Goal: Task Accomplishment & Management: Manage account settings

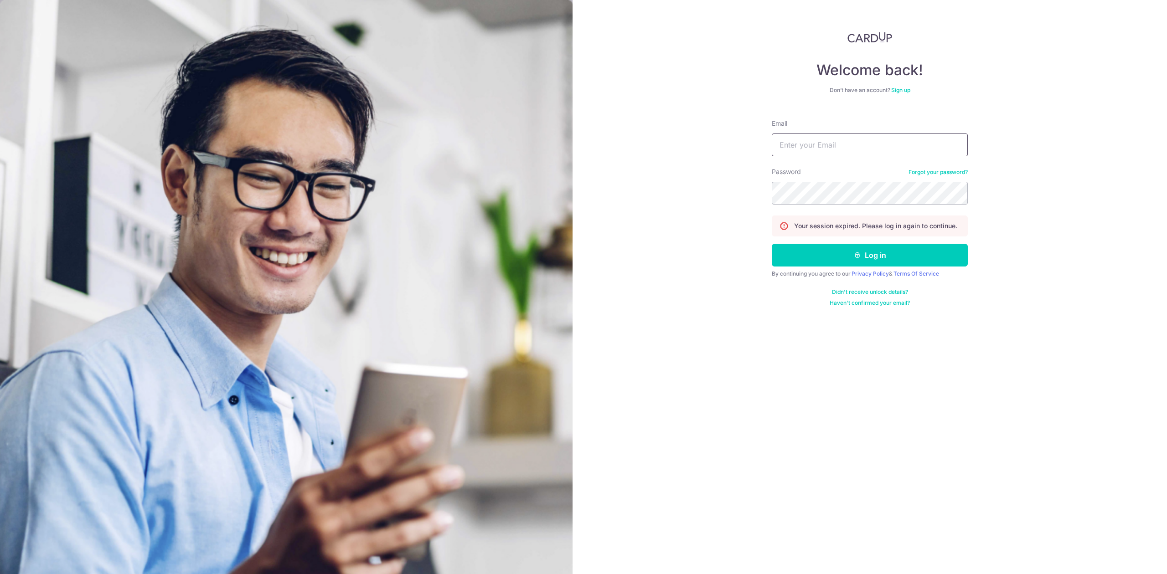
type input "[EMAIL_ADDRESS][DOMAIN_NAME]"
click at [871, 293] on link "Didn't receive unlock details?" at bounding box center [870, 292] width 76 height 7
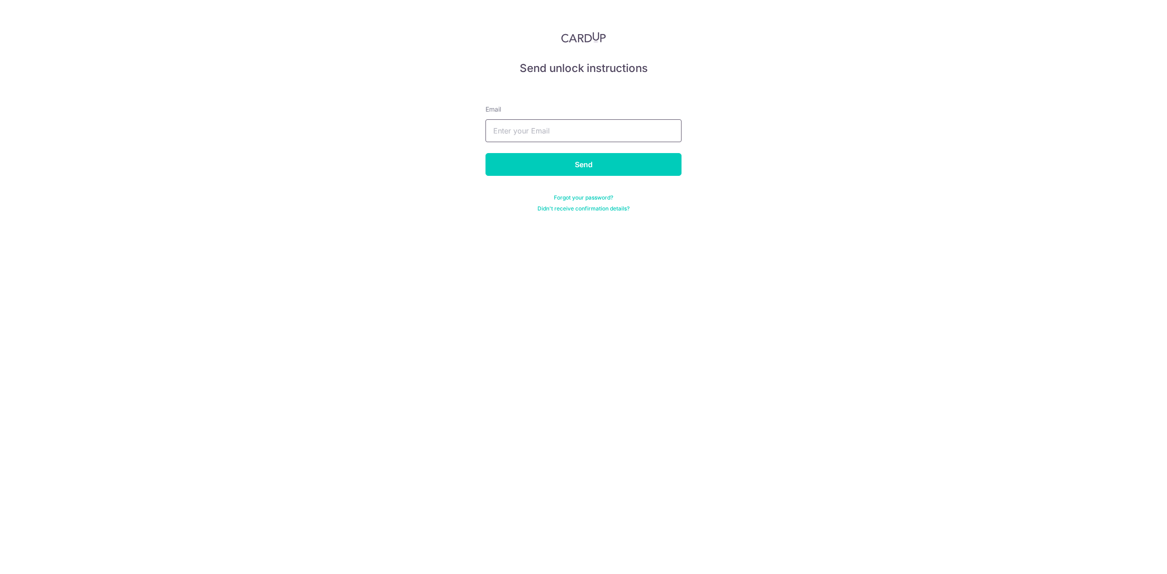
click at [606, 131] on input "text" at bounding box center [583, 130] width 196 height 23
click at [580, 130] on input "text" at bounding box center [583, 130] width 196 height 23
paste input "[PERSON_NAME][EMAIL_ADDRESS][DOMAIN_NAME]"
type input "[PERSON_NAME][EMAIL_ADDRESS][DOMAIN_NAME]"
click at [556, 160] on input "Send" at bounding box center [583, 164] width 196 height 23
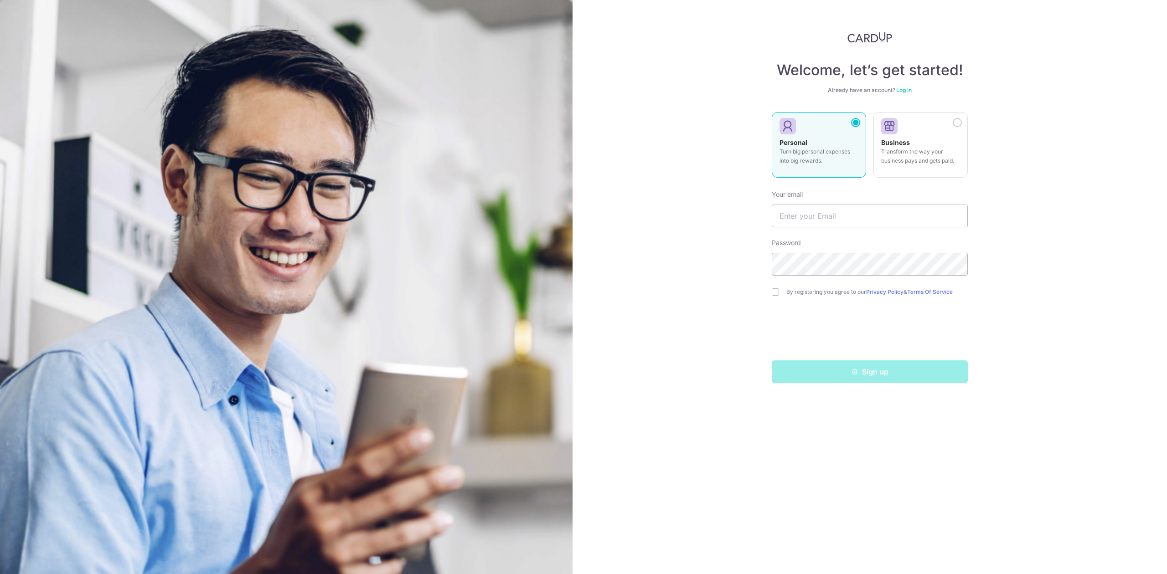
click at [906, 89] on link "Log in" at bounding box center [903, 90] width 15 height 7
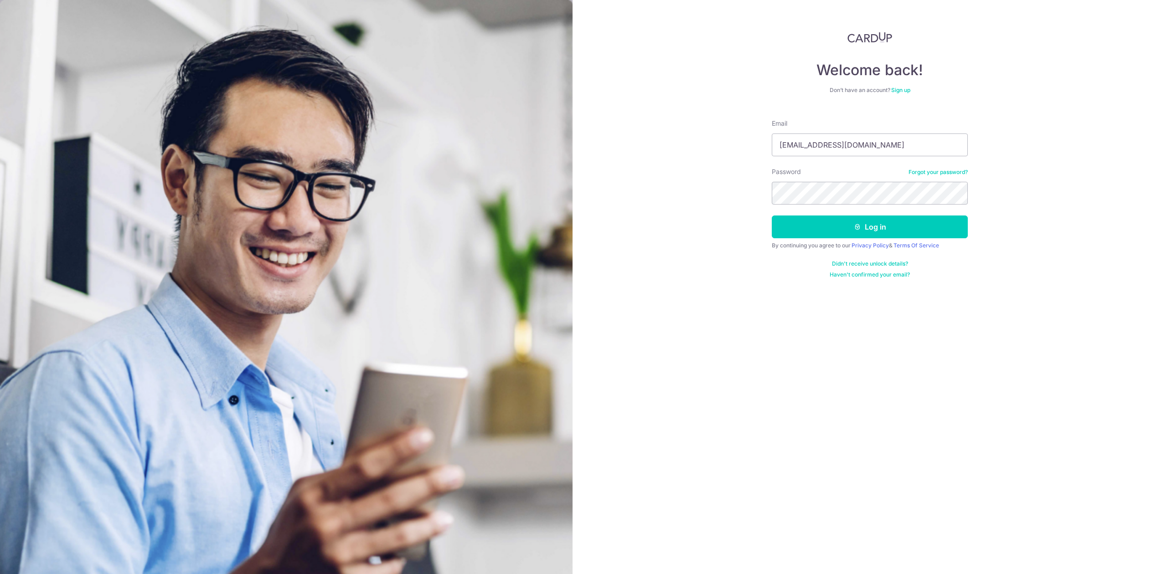
click at [864, 263] on link "Didn't receive unlock details?" at bounding box center [870, 263] width 76 height 7
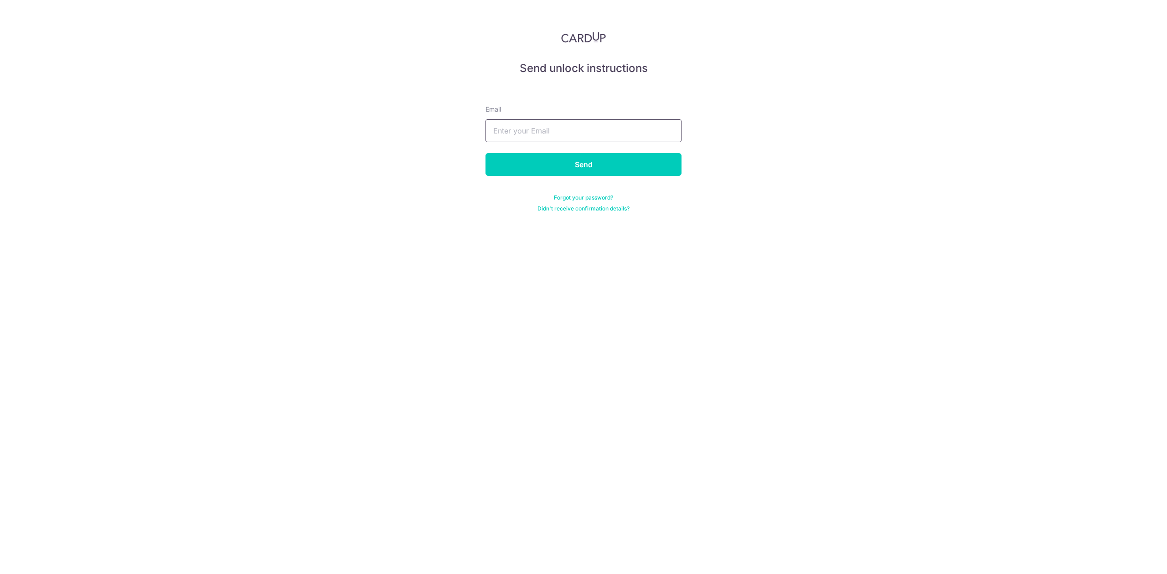
click at [576, 121] on input "text" at bounding box center [583, 130] width 196 height 23
paste input "[PERSON_NAME][EMAIL_ADDRESS][DOMAIN_NAME]"
type input "[PERSON_NAME][EMAIL_ADDRESS][DOMAIN_NAME]"
click at [562, 169] on input "Send" at bounding box center [583, 164] width 196 height 23
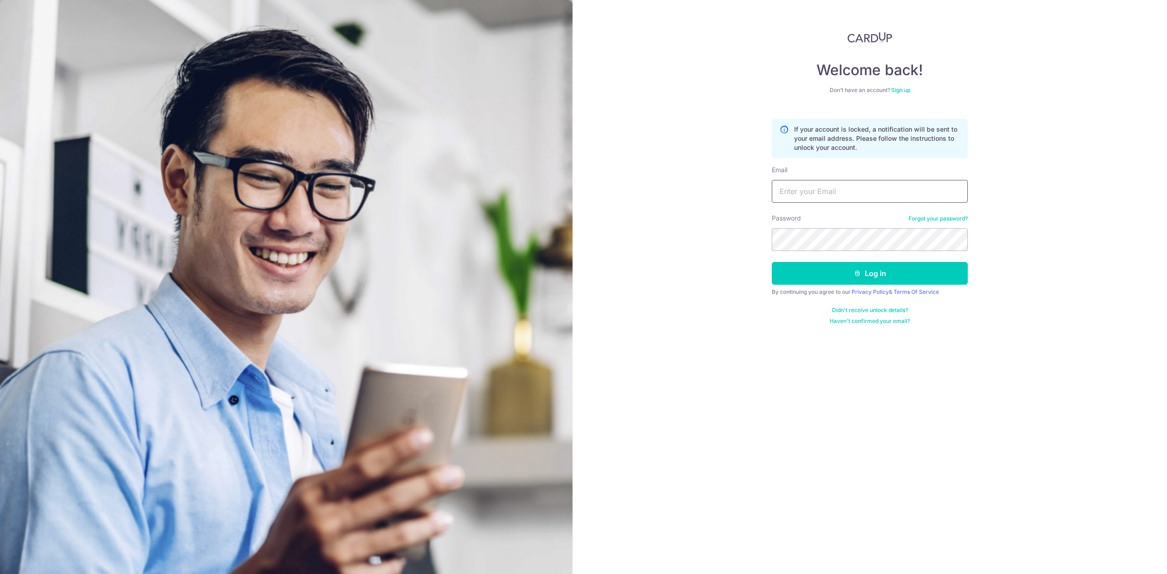
type input "xaviertang86@gmail.com"
click at [890, 312] on link "Didn't receive unlock details?" at bounding box center [870, 310] width 76 height 7
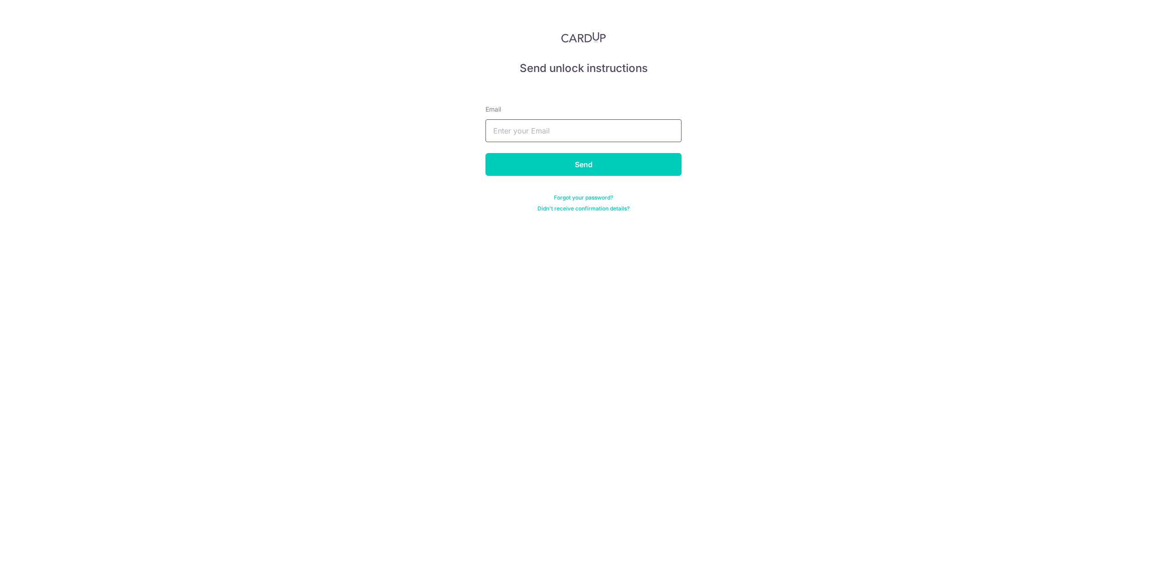
click at [590, 130] on input "text" at bounding box center [583, 130] width 196 height 23
paste input "[PERSON_NAME][EMAIL_ADDRESS][DOMAIN_NAME]"
type input "[PERSON_NAME][EMAIL_ADDRESS][DOMAIN_NAME]"
click at [584, 163] on input "Send" at bounding box center [583, 164] width 196 height 23
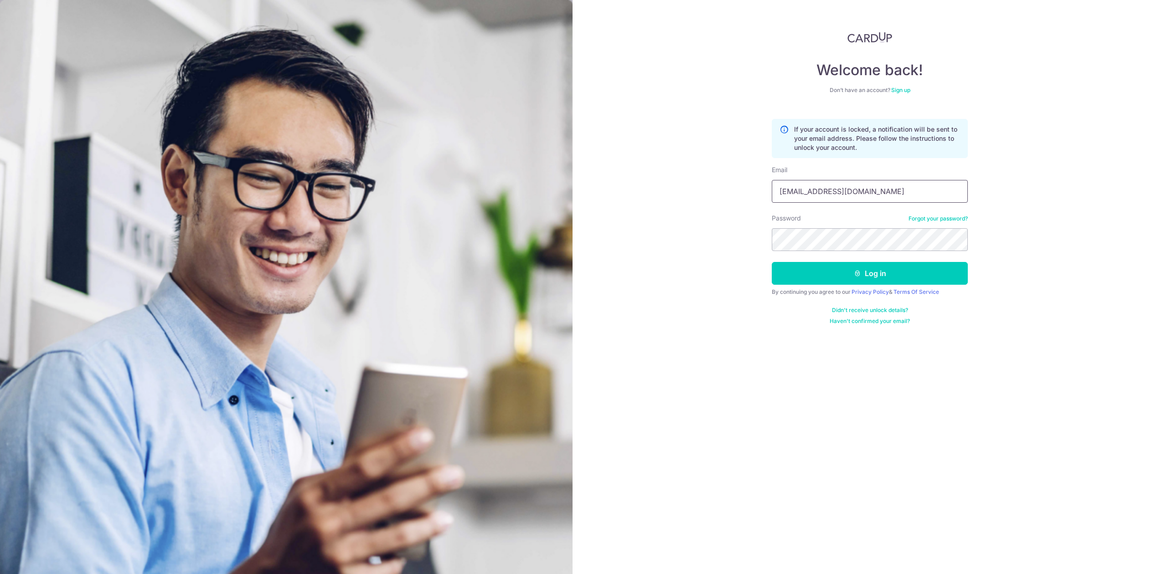
click at [830, 190] on input "[EMAIL_ADDRESS][DOMAIN_NAME]" at bounding box center [870, 191] width 196 height 23
paste input "evelyn@twomorrowjewellery"
type input "[PERSON_NAME][EMAIL_ADDRESS][DOMAIN_NAME]"
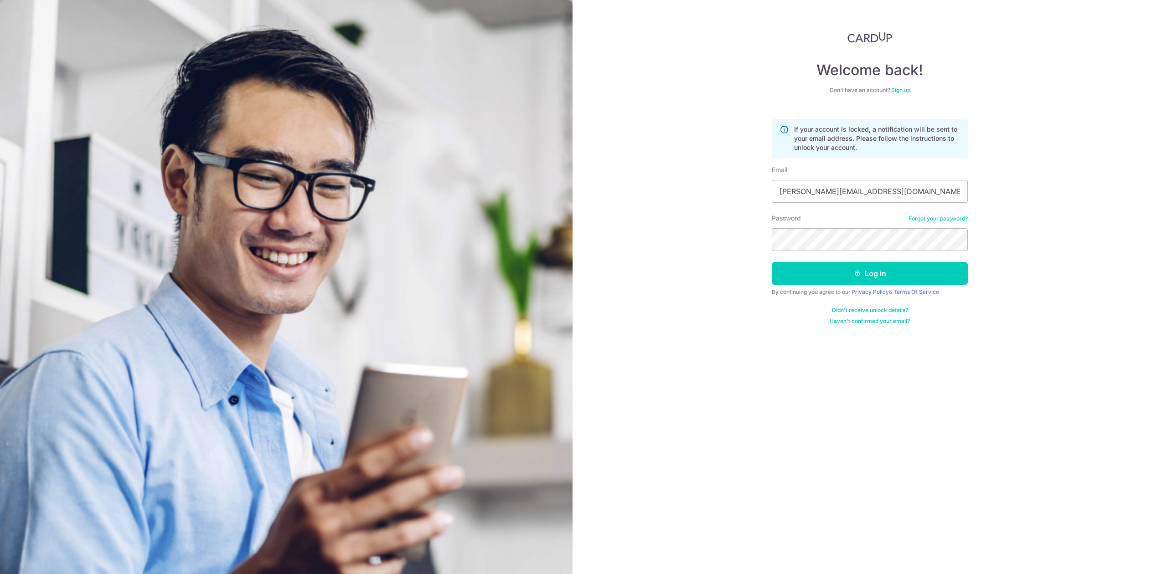
click at [849, 321] on link "Haven't confirmed your email?" at bounding box center [870, 321] width 80 height 7
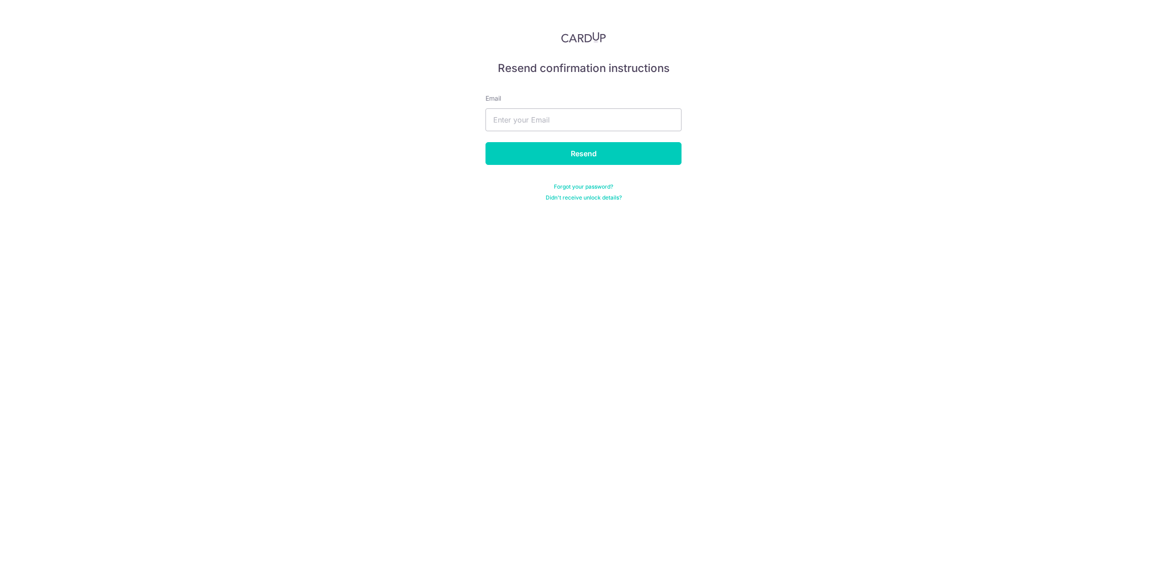
click at [670, 273] on div "Resend confirmation instructions Email Resend Forgot your password? Didn't rece…" at bounding box center [583, 287] width 1167 height 574
click at [689, 283] on div "Resend confirmation instructions Email Resend Forgot your password? Didn't rece…" at bounding box center [583, 287] width 1167 height 574
click at [595, 200] on link "Didn't receive unlock details?" at bounding box center [584, 197] width 76 height 7
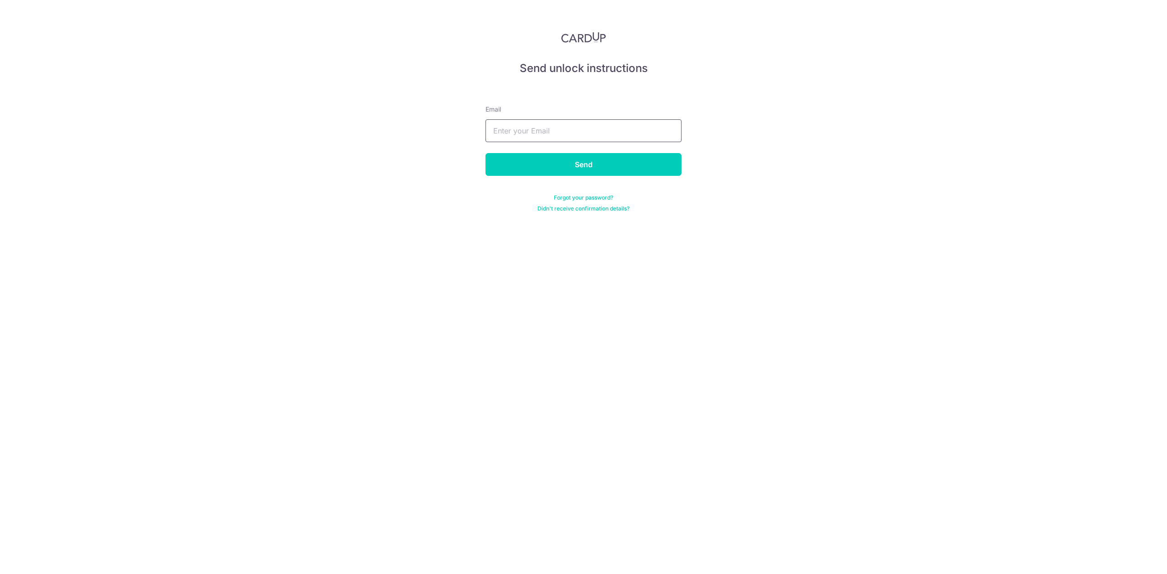
click at [581, 137] on input "text" at bounding box center [583, 130] width 196 height 23
paste input "evelyn@twomorrowjewellery.com"
type input "evelyn@twomorrowjewellery.com"
click at [576, 163] on input "Send" at bounding box center [583, 164] width 196 height 23
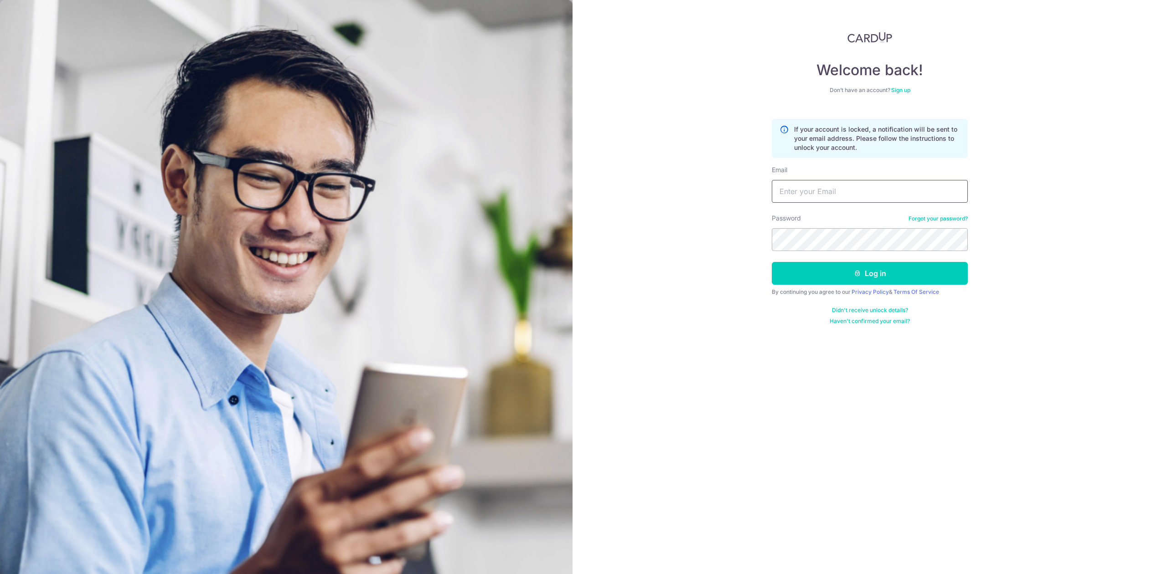
type input "[EMAIL_ADDRESS][DOMAIN_NAME]"
click at [876, 308] on link "Didn't receive unlock details?" at bounding box center [870, 310] width 76 height 7
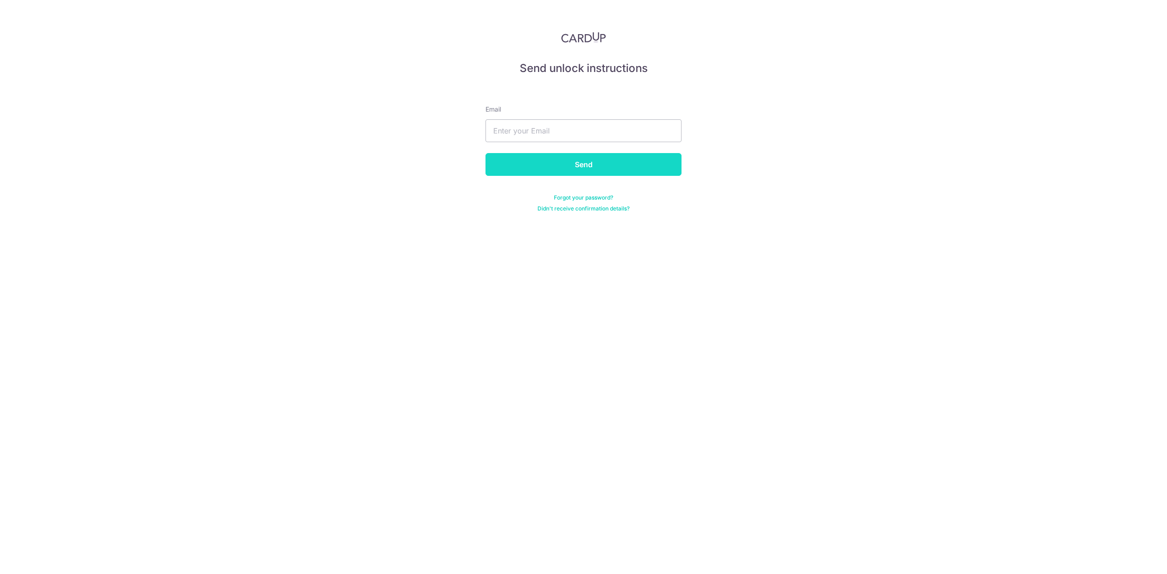
click at [589, 156] on input "Send" at bounding box center [583, 164] width 196 height 23
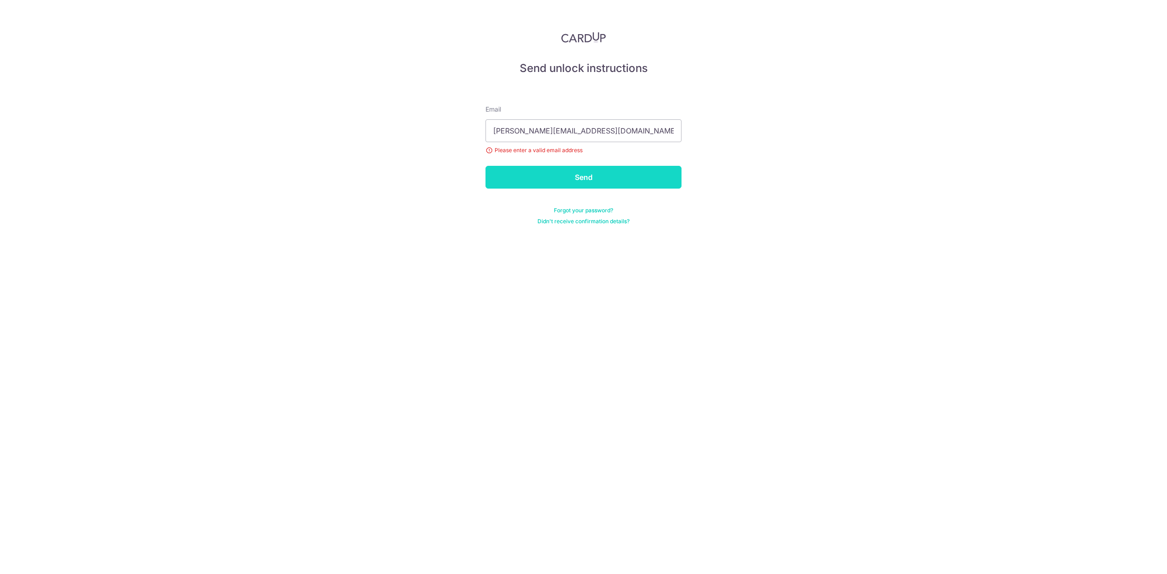
type input "evelyn@twomorrowjewellery.com"
click at [557, 169] on input "Send" at bounding box center [583, 177] width 196 height 23
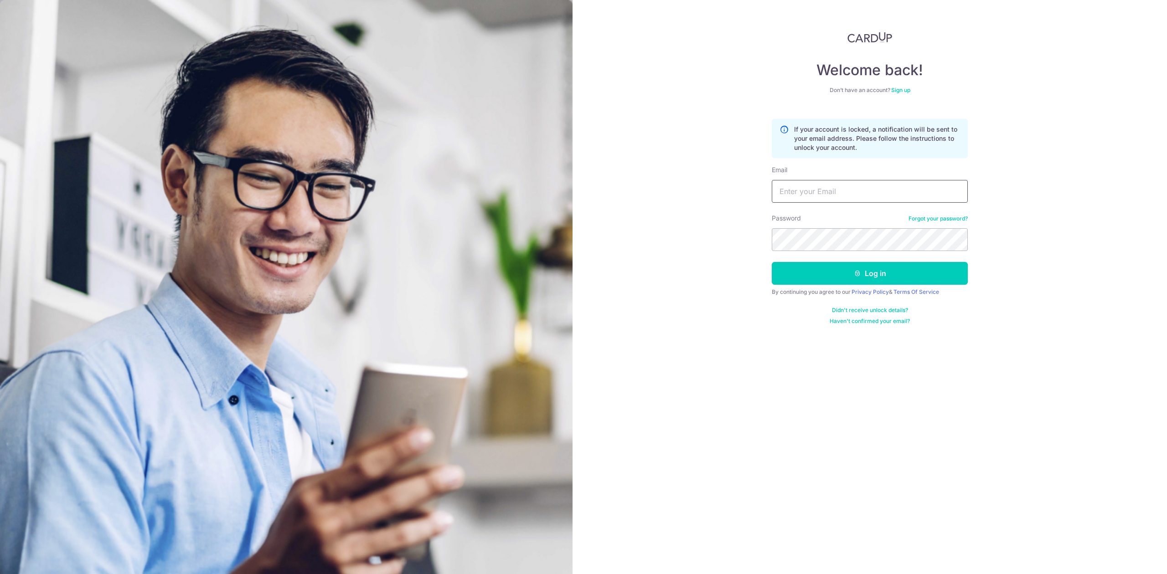
type input "[EMAIL_ADDRESS][DOMAIN_NAME]"
click at [833, 194] on input "[EMAIL_ADDRESS][DOMAIN_NAME]" at bounding box center [870, 191] width 196 height 23
click at [848, 193] on input "[EMAIL_ADDRESS][DOMAIN_NAME]" at bounding box center [870, 191] width 196 height 23
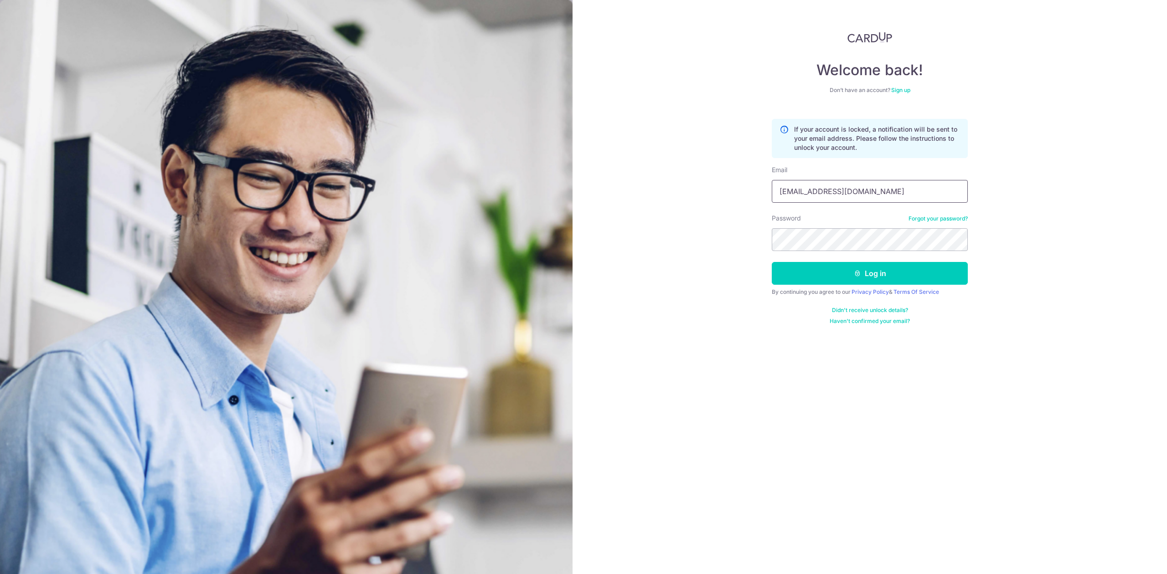
click at [848, 193] on input "[EMAIL_ADDRESS][DOMAIN_NAME]" at bounding box center [870, 191] width 196 height 23
click at [1046, 215] on div "Welcome back! Don’t have an account? Sign up If your account is locked, a notif…" at bounding box center [869, 287] width 594 height 574
click at [866, 308] on link "Didn't receive unlock details?" at bounding box center [870, 310] width 76 height 7
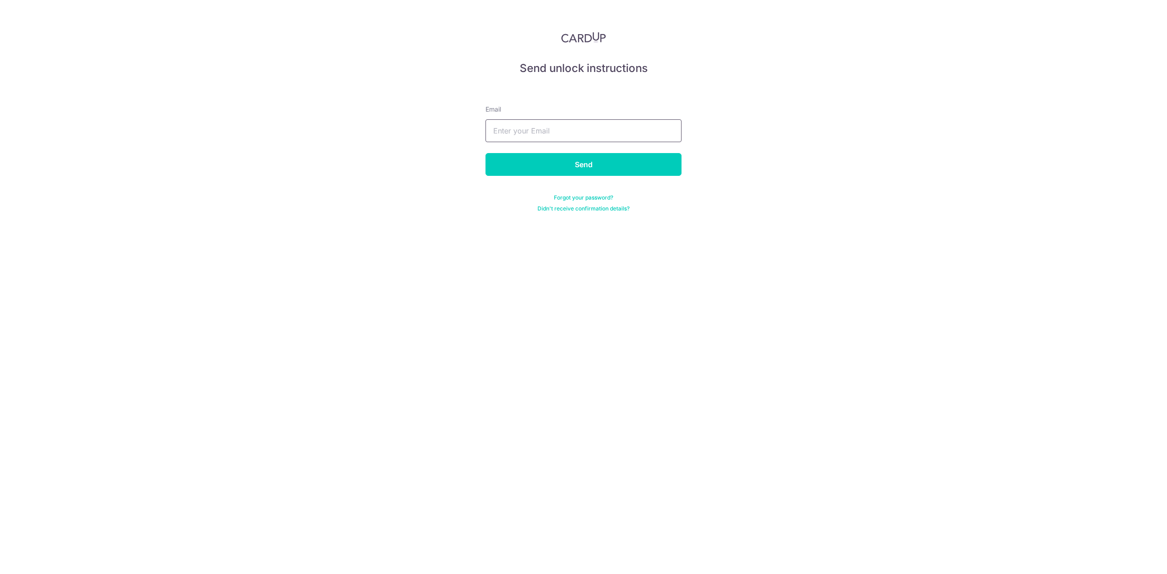
click at [533, 126] on input "text" at bounding box center [583, 130] width 196 height 23
type input "[EMAIL_ADDRESS][DOMAIN_NAME]"
click at [544, 161] on input "Send" at bounding box center [583, 164] width 196 height 23
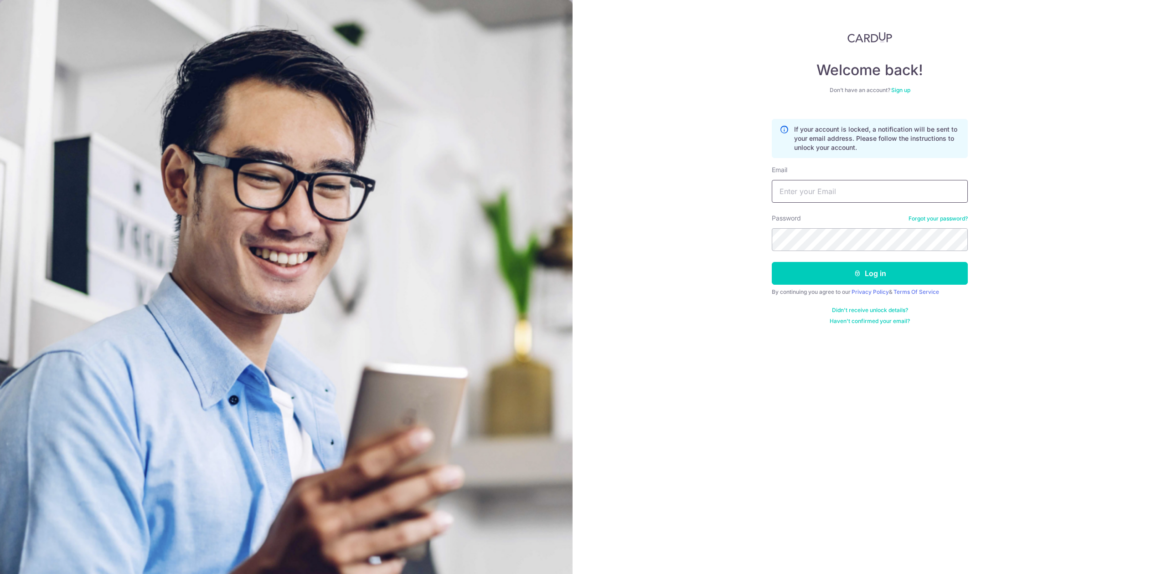
type input "[EMAIL_ADDRESS][DOMAIN_NAME]"
click at [809, 185] on input "xaviertang86@gmail.com" at bounding box center [870, 191] width 196 height 23
click at [659, 47] on div "Welcome back! Don’t have an account? Sign up If your account is locked, a notif…" at bounding box center [869, 287] width 594 height 574
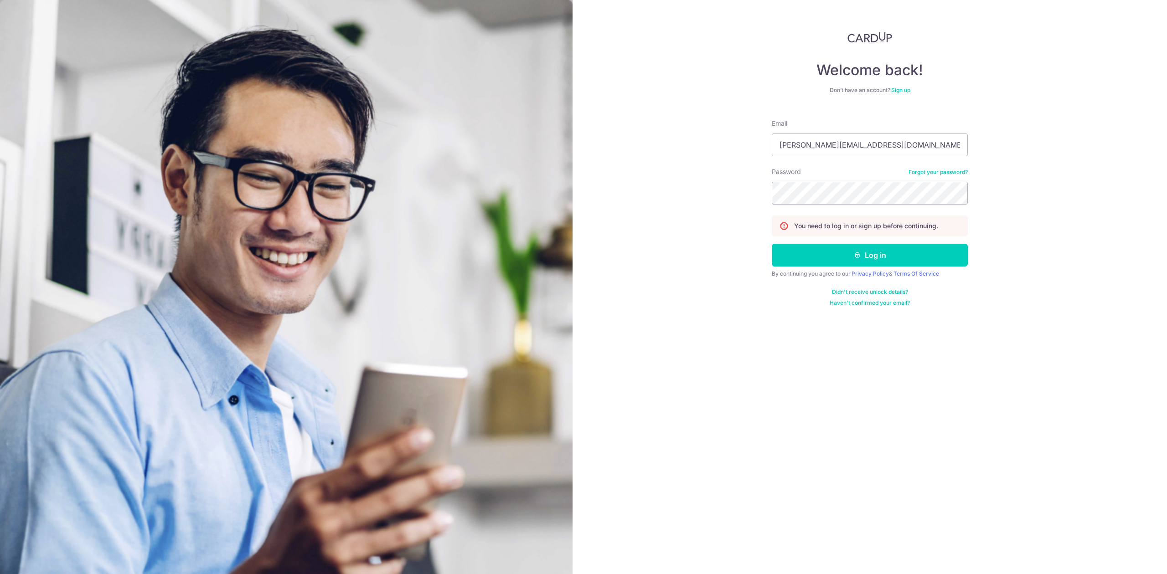
click at [1015, 171] on div "Welcome back! Don’t have an account? Sign up Email [PERSON_NAME][EMAIL_ADDRESS]…" at bounding box center [869, 287] width 594 height 574
